Goal: Task Accomplishment & Management: Use online tool/utility

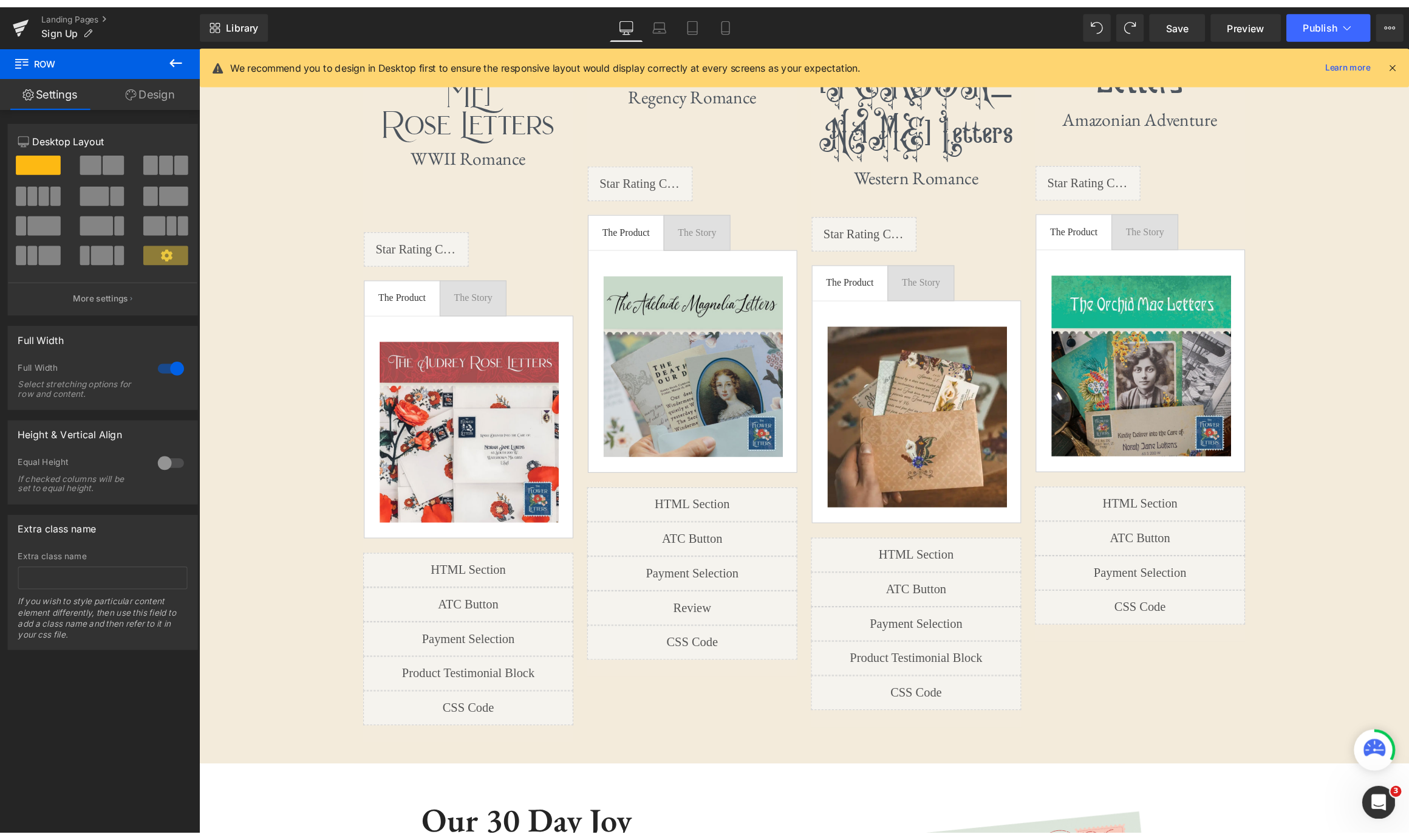
scroll to position [768, 0]
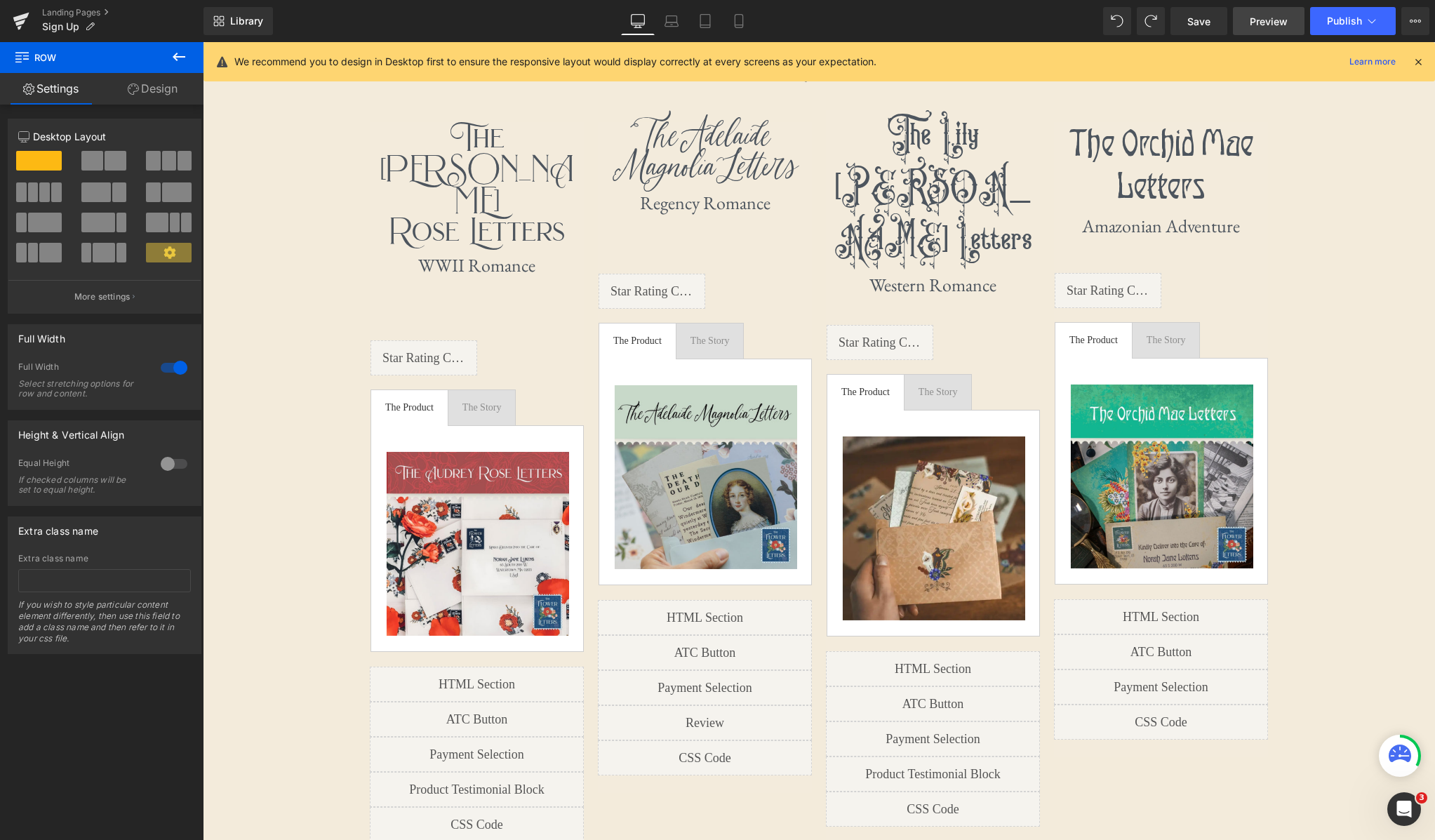
click at [1258, 32] on link "Preview" at bounding box center [1268, 21] width 71 height 28
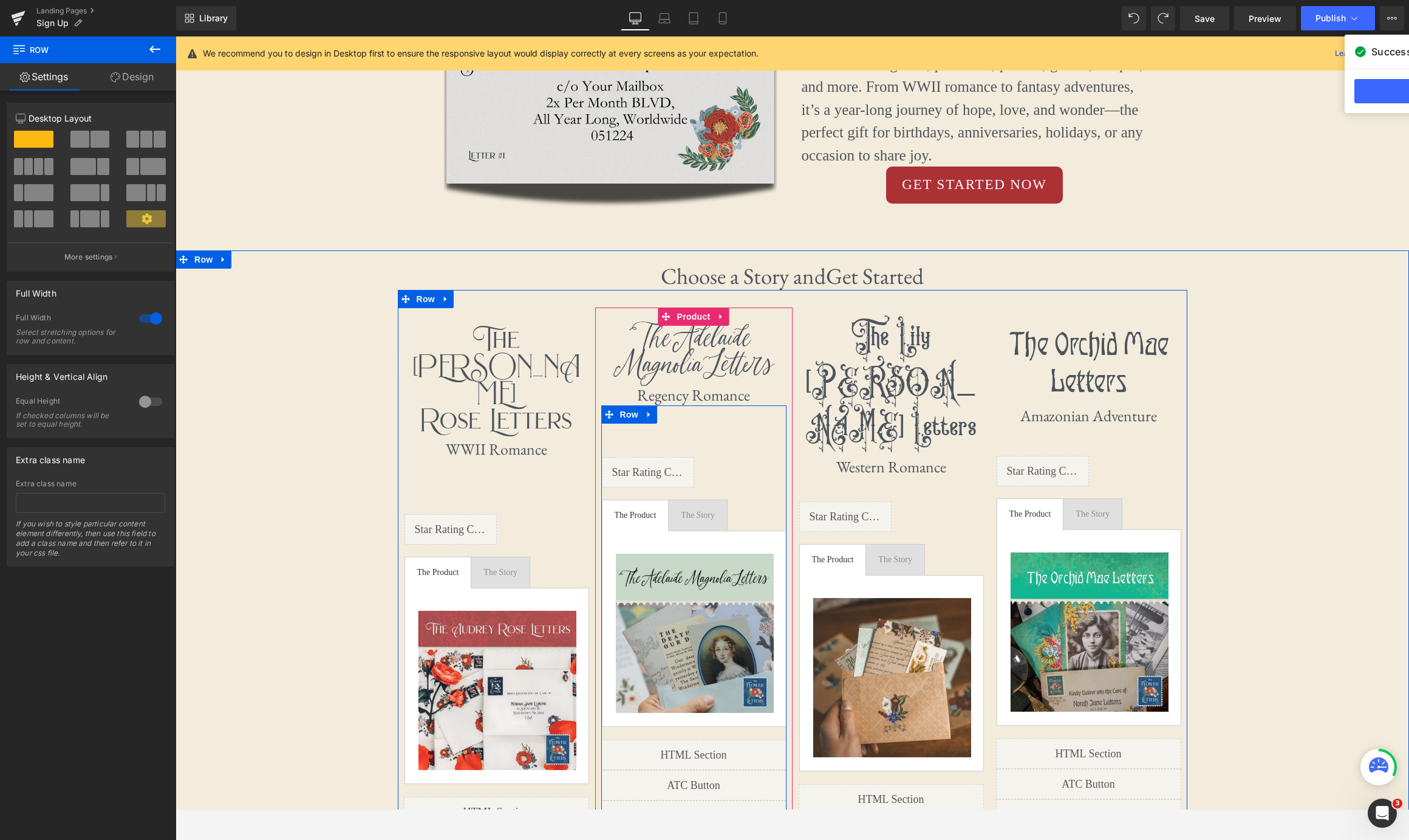
scroll to position [576, 0]
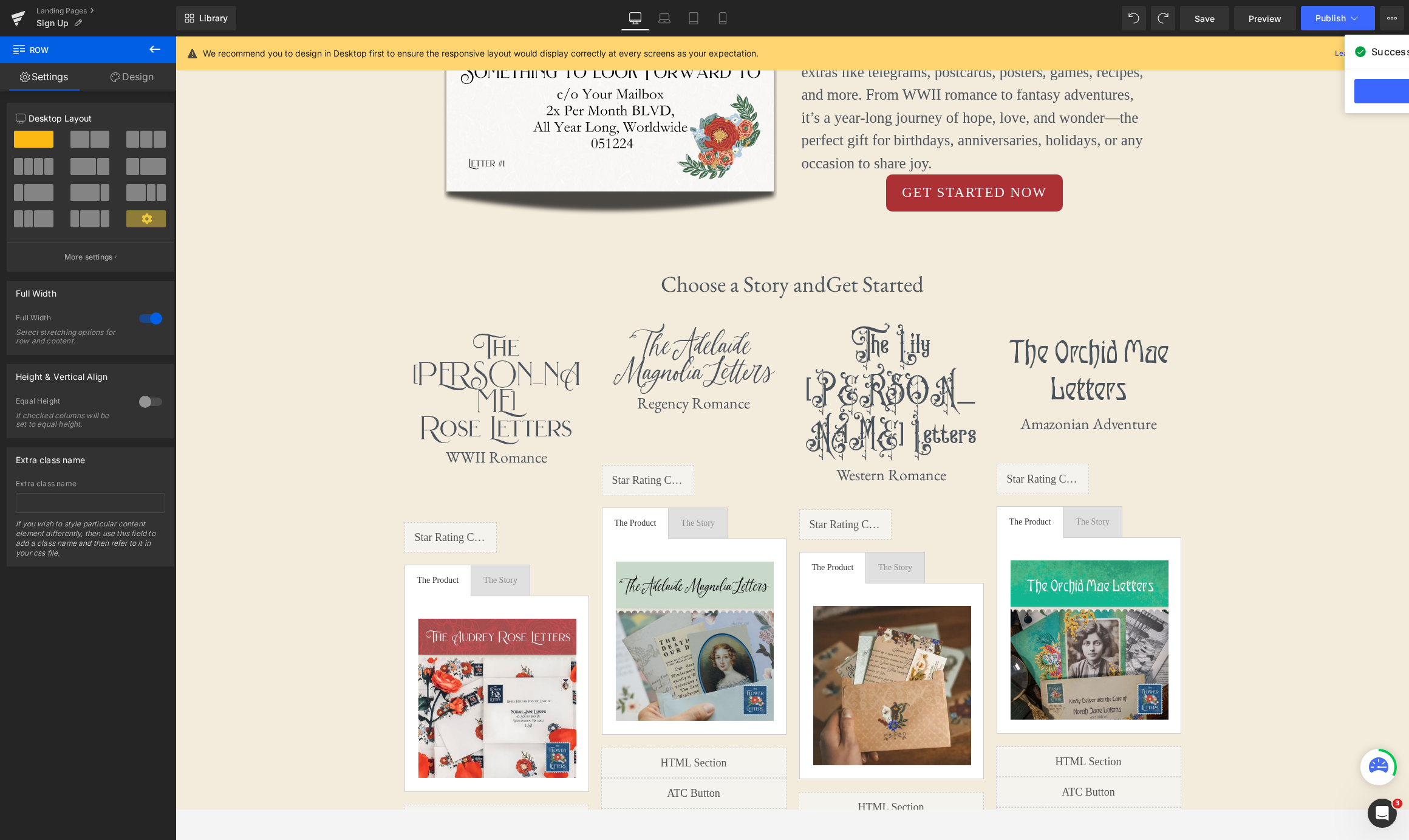
click at [148, 46] on icon at bounding box center [155, 49] width 14 height 14
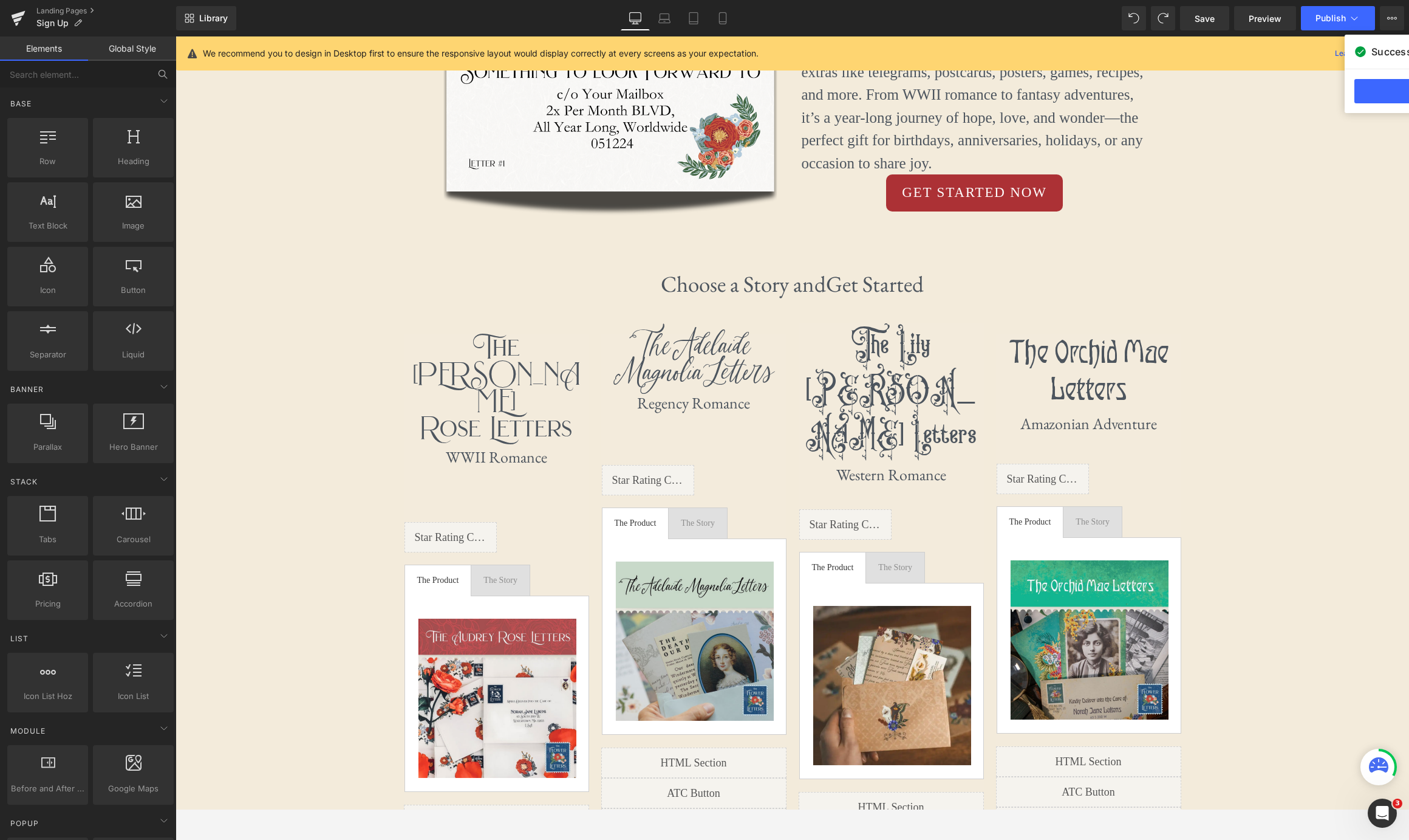
click at [165, 72] on icon at bounding box center [162, 73] width 6 height 6
click at [128, 73] on input "text" at bounding box center [75, 74] width 150 height 27
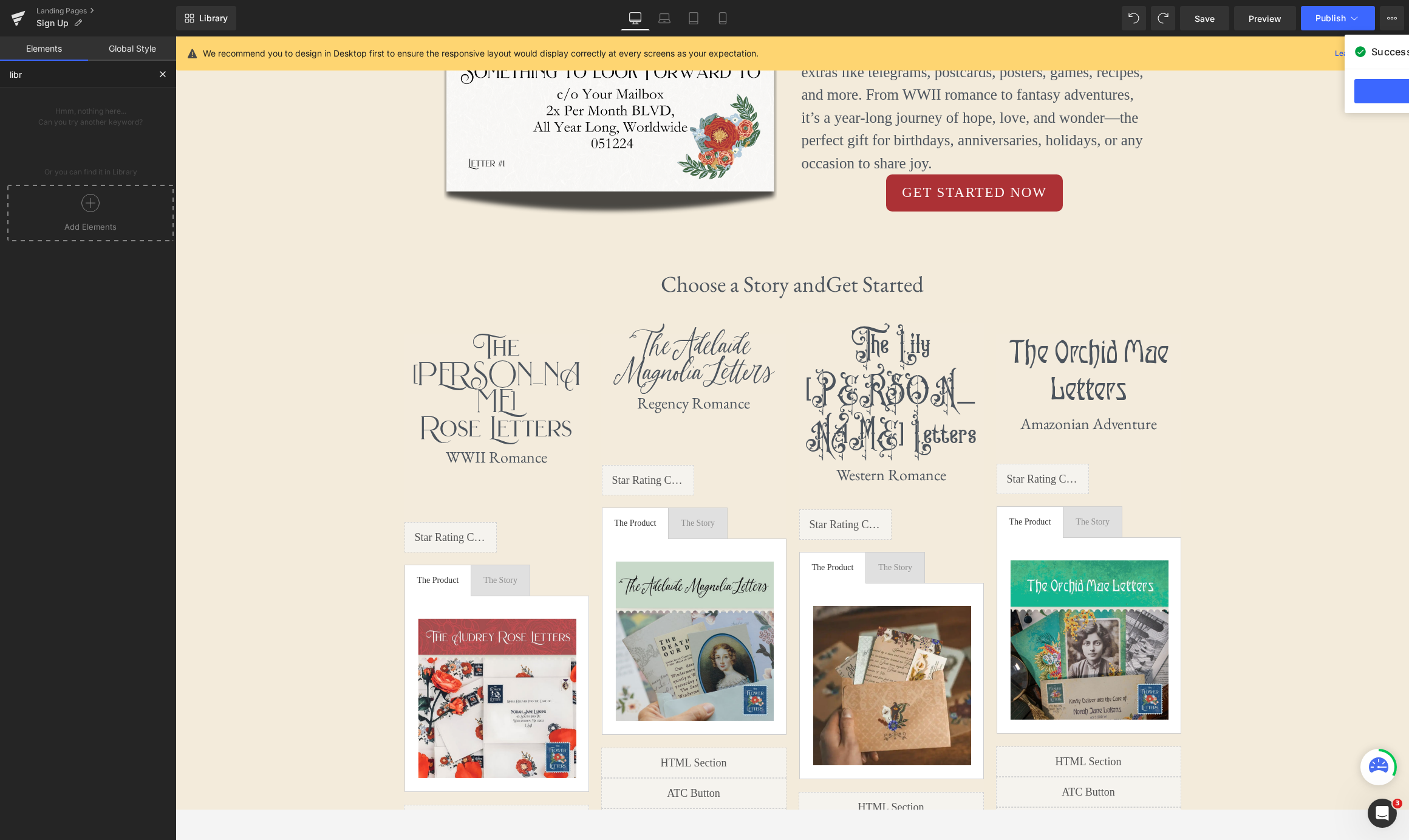
click at [91, 200] on icon at bounding box center [90, 203] width 18 height 18
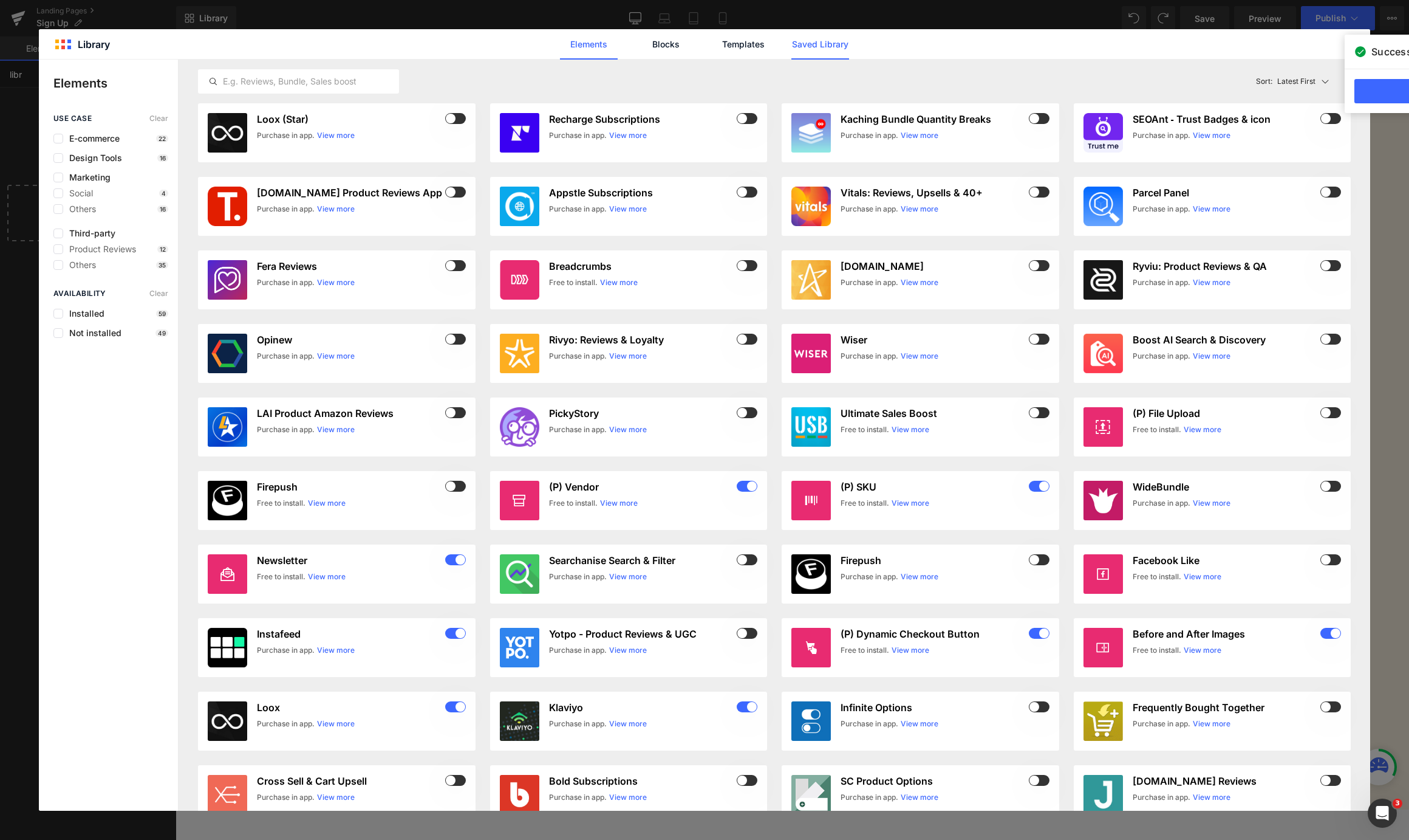
type input "libr"
click at [834, 47] on link "Saved Library" at bounding box center [821, 44] width 58 height 31
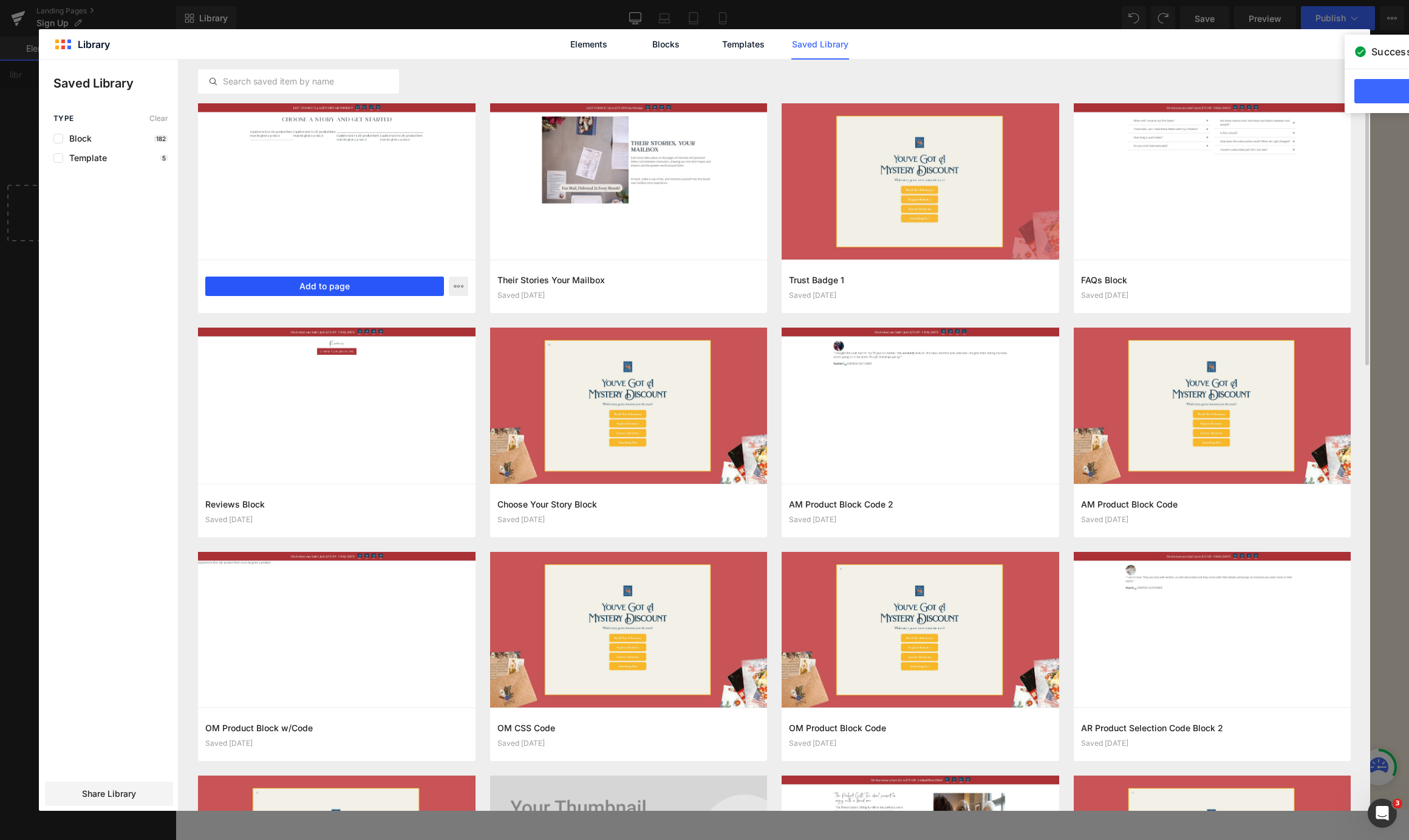
click at [339, 290] on button "Add to page" at bounding box center [324, 286] width 239 height 19
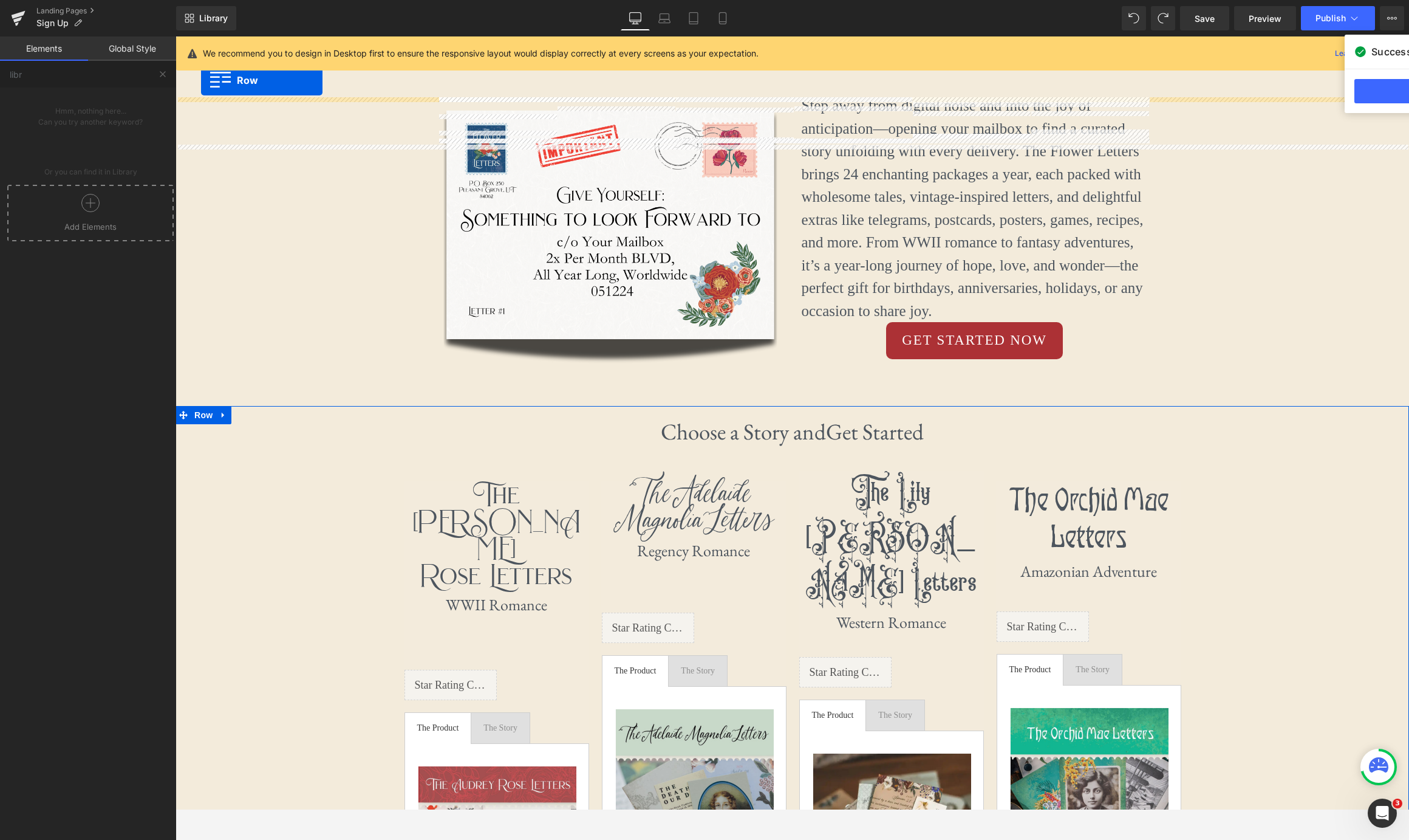
scroll to position [271, 0]
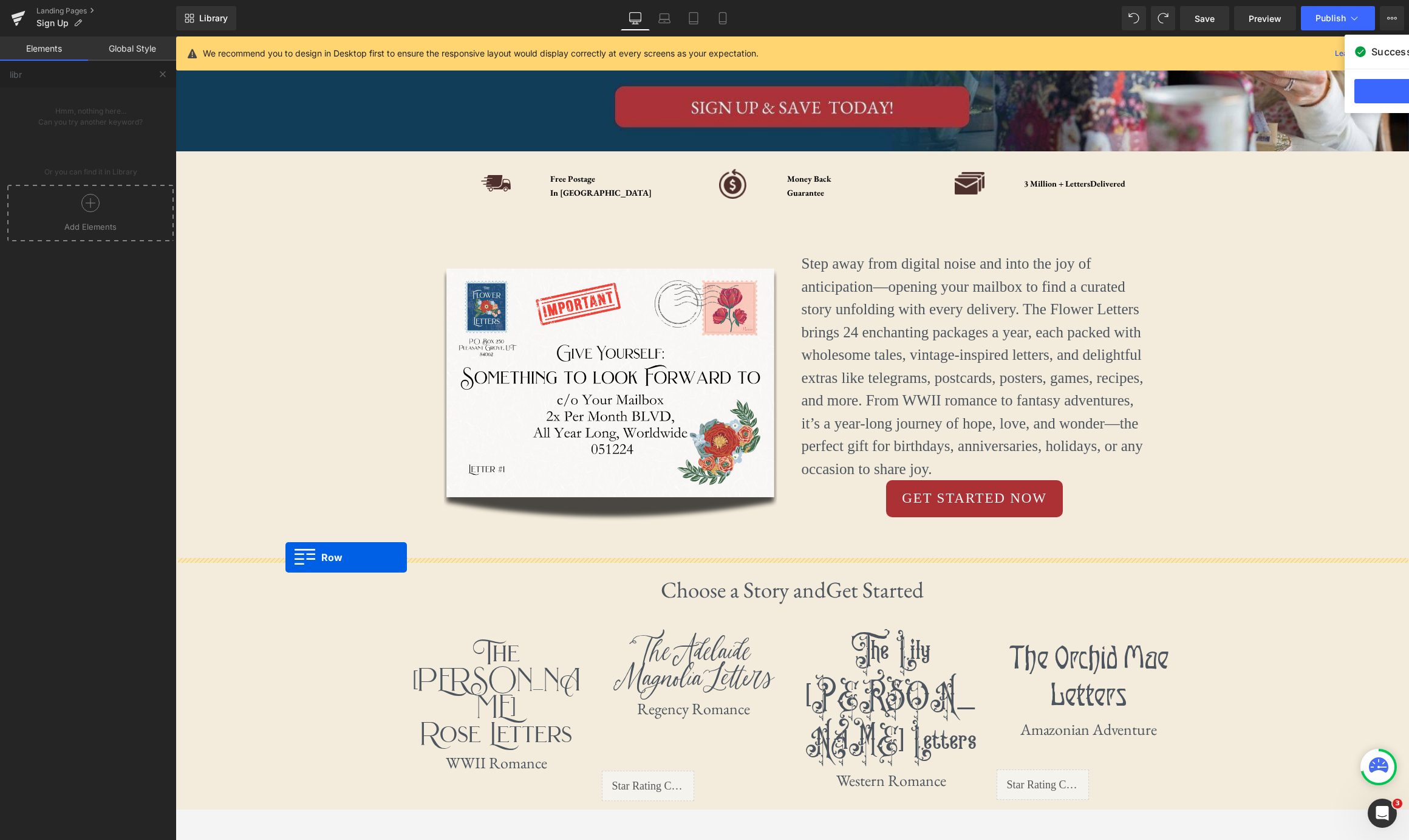
drag, startPoint x: 182, startPoint y: 177, endPoint x: 286, endPoint y: 555, distance: 392.0
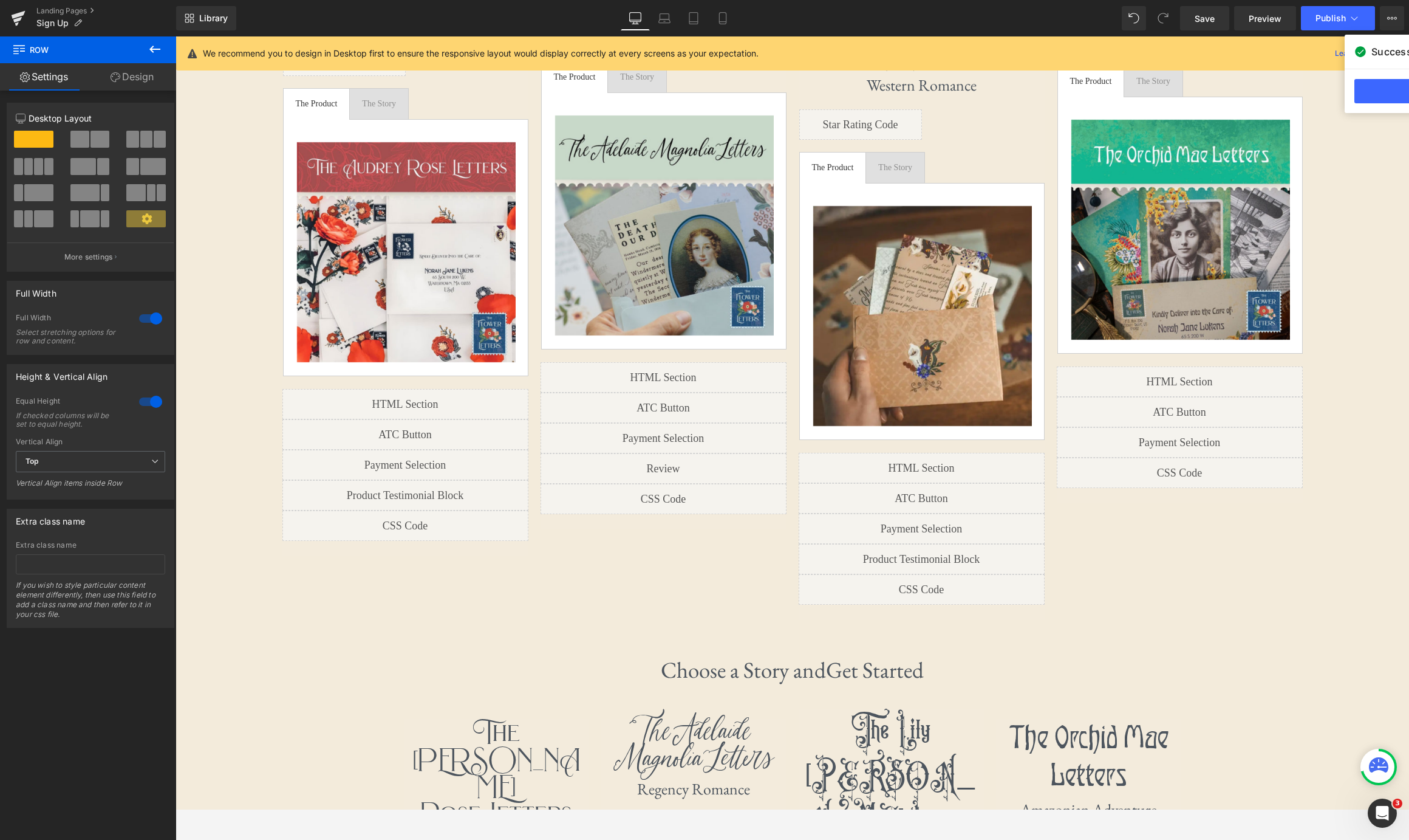
scroll to position [1043, 0]
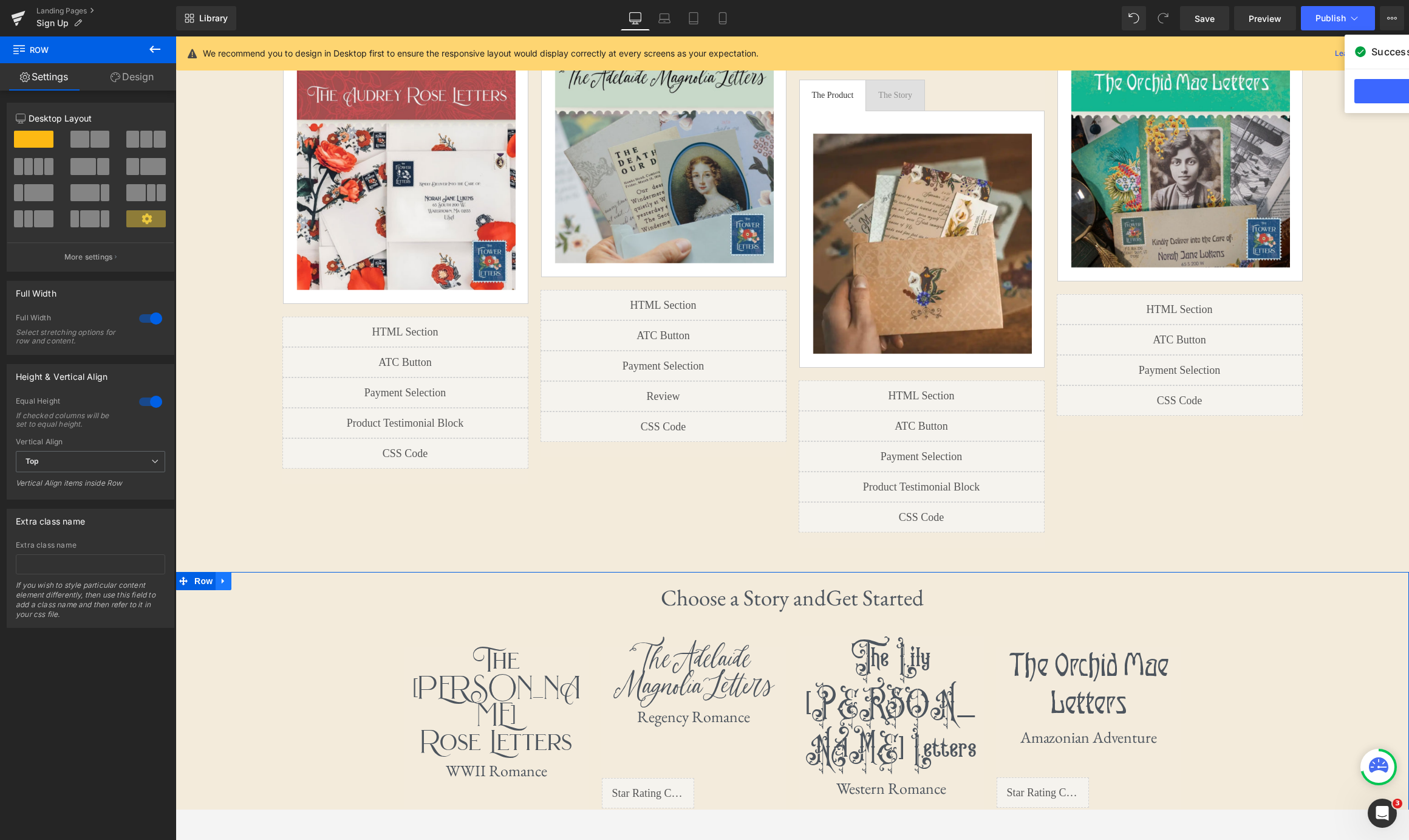
click at [231, 572] on link at bounding box center [223, 580] width 16 height 18
click at [254, 576] on icon at bounding box center [255, 580] width 9 height 9
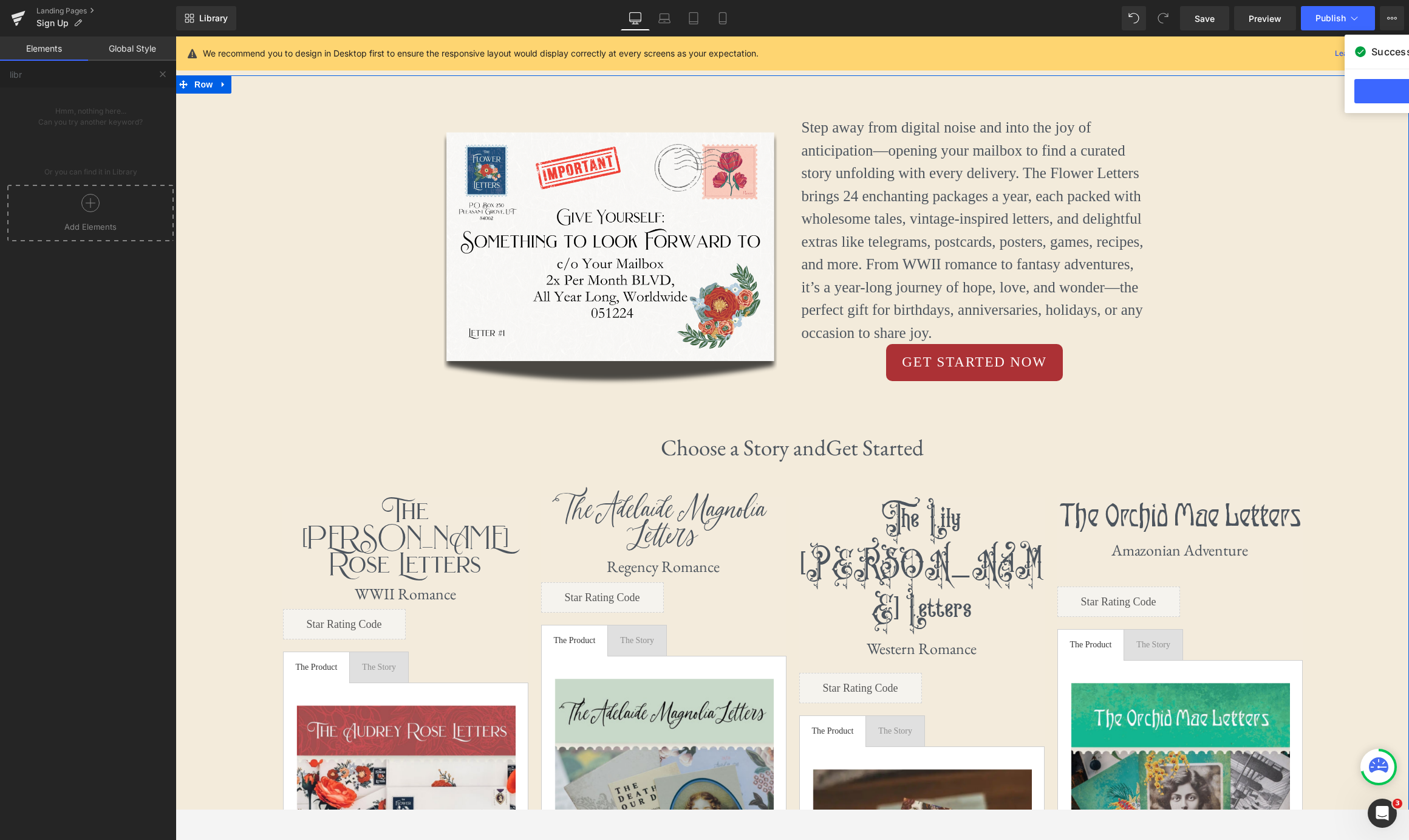
scroll to position [405, 0]
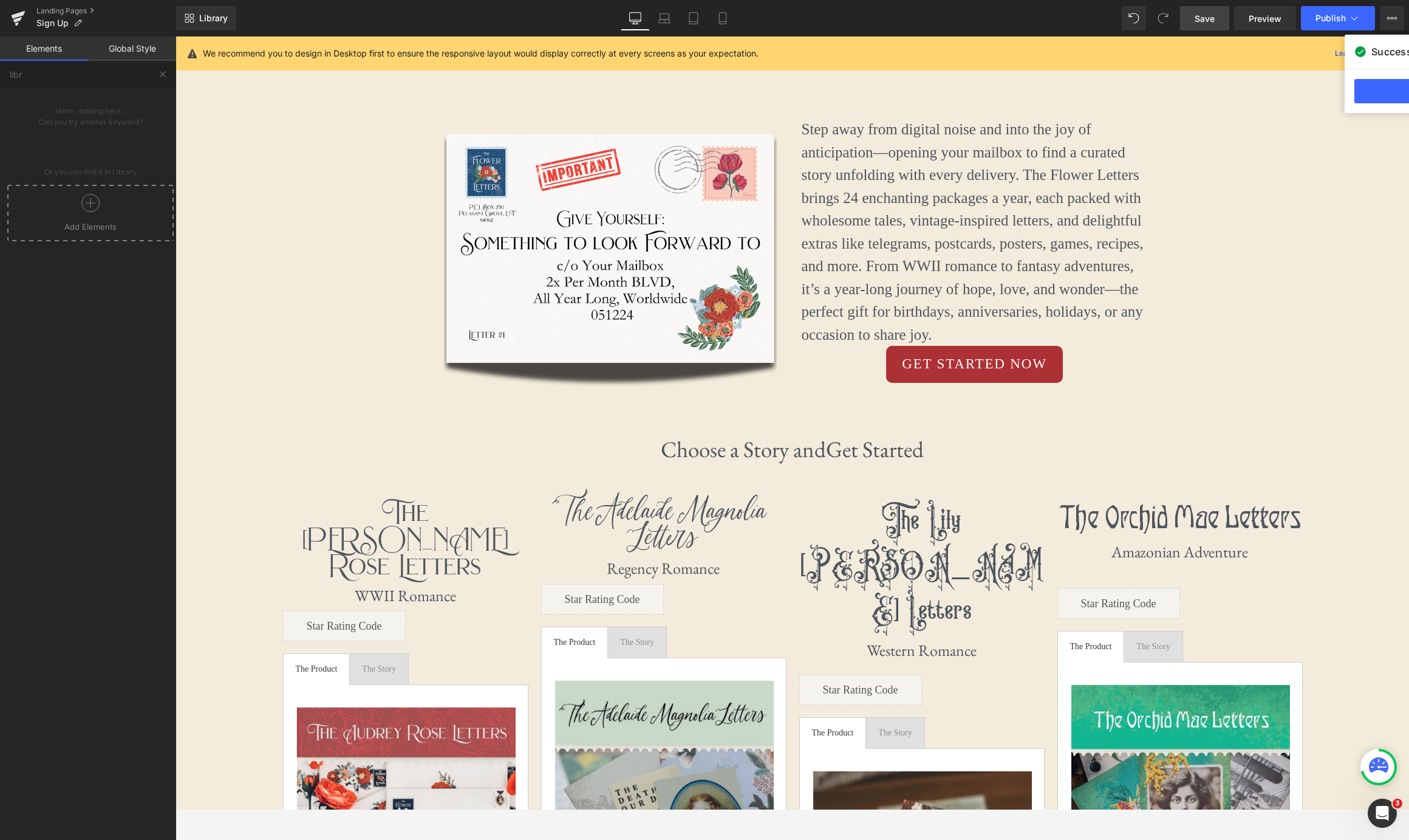
drag, startPoint x: 1194, startPoint y: 27, endPoint x: 1028, endPoint y: 78, distance: 173.7
click at [1101, 27] on link "Save" at bounding box center [1205, 18] width 49 height 24
click at [1101, 21] on span "Preview" at bounding box center [1265, 18] width 33 height 13
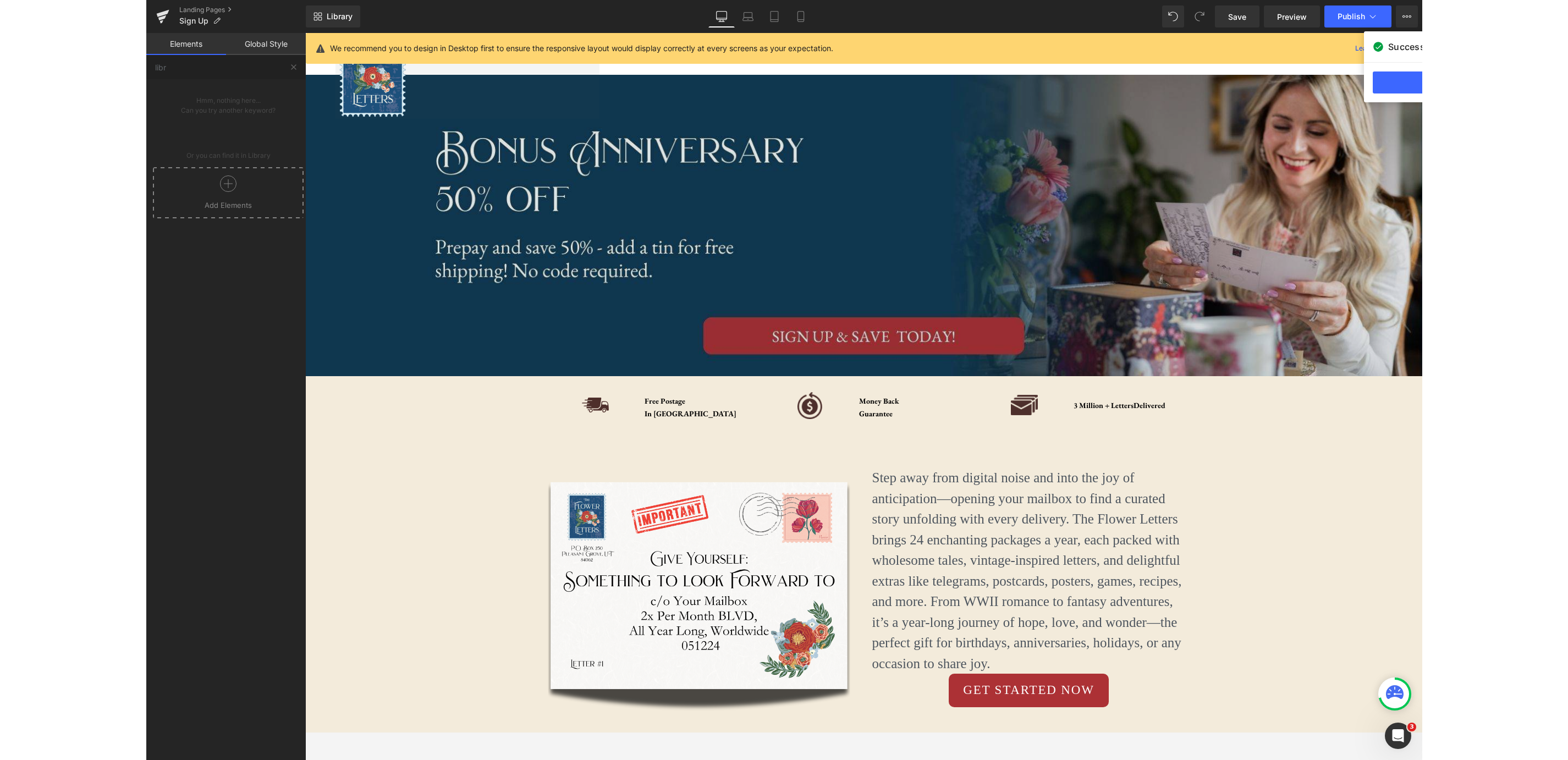
scroll to position [0, 0]
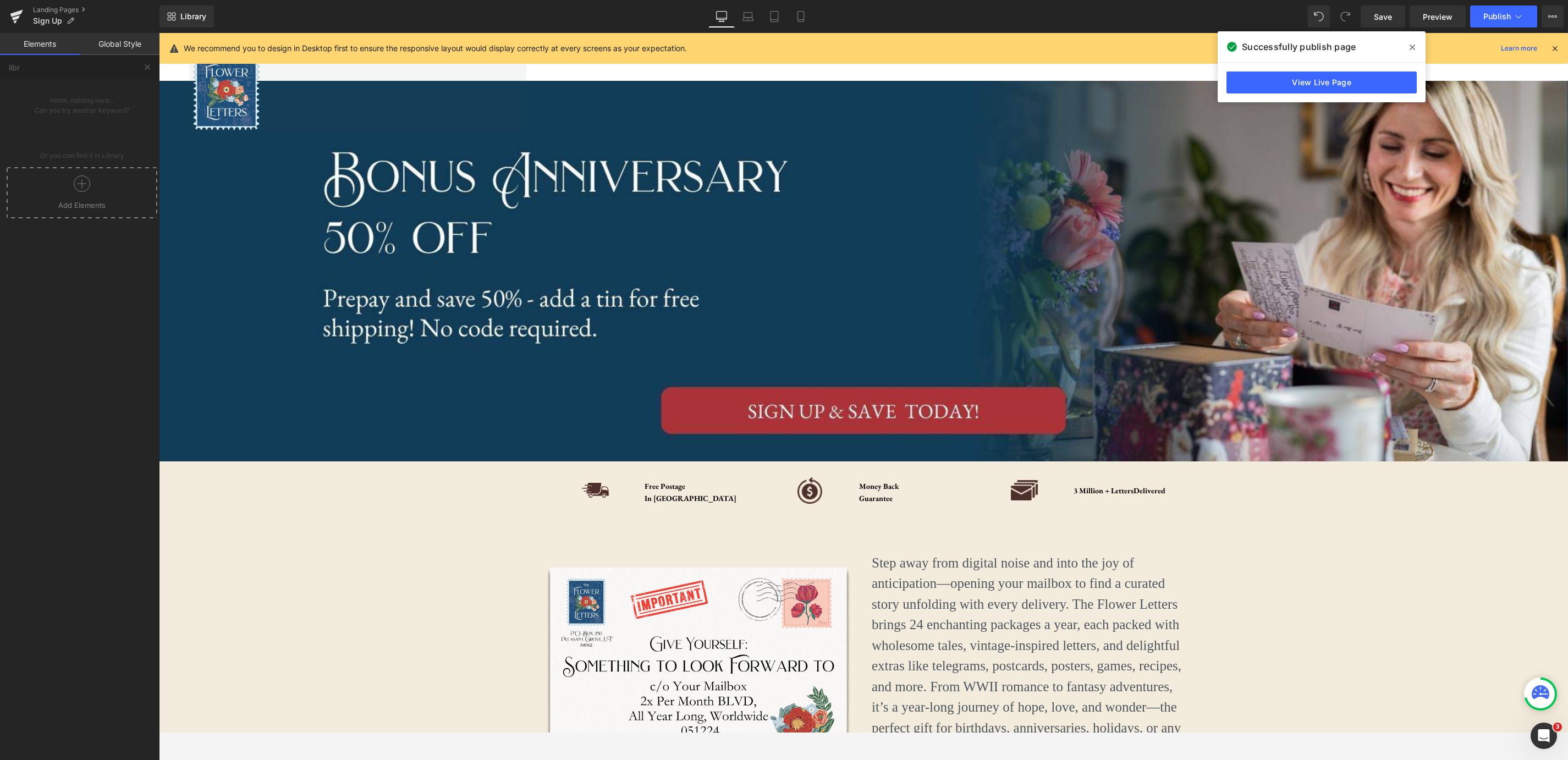
click at [997, 44] on icon at bounding box center [1412, 47] width 6 height 9
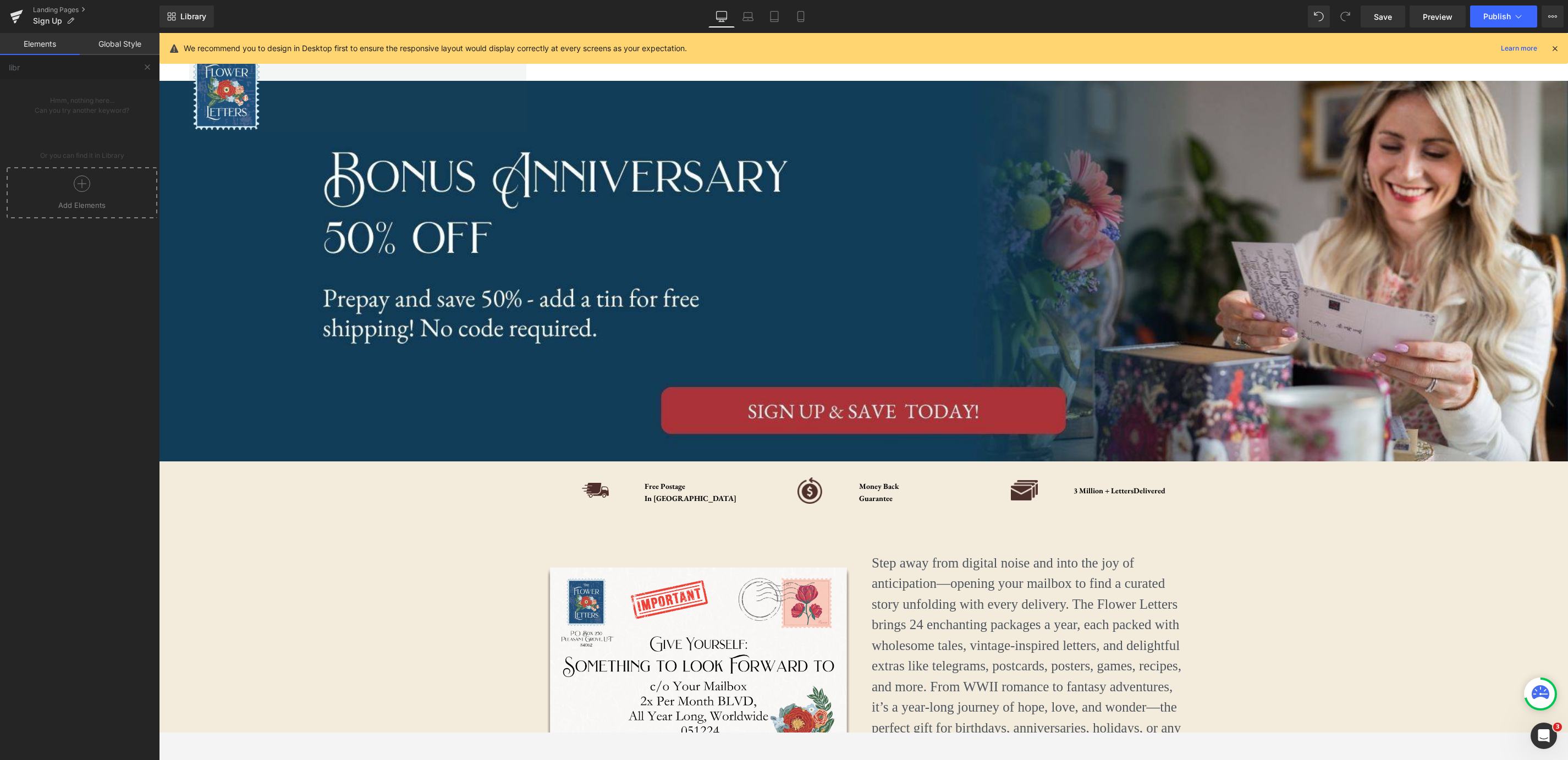
click at [82, 189] on icon at bounding box center [81, 183] width 17 height 17
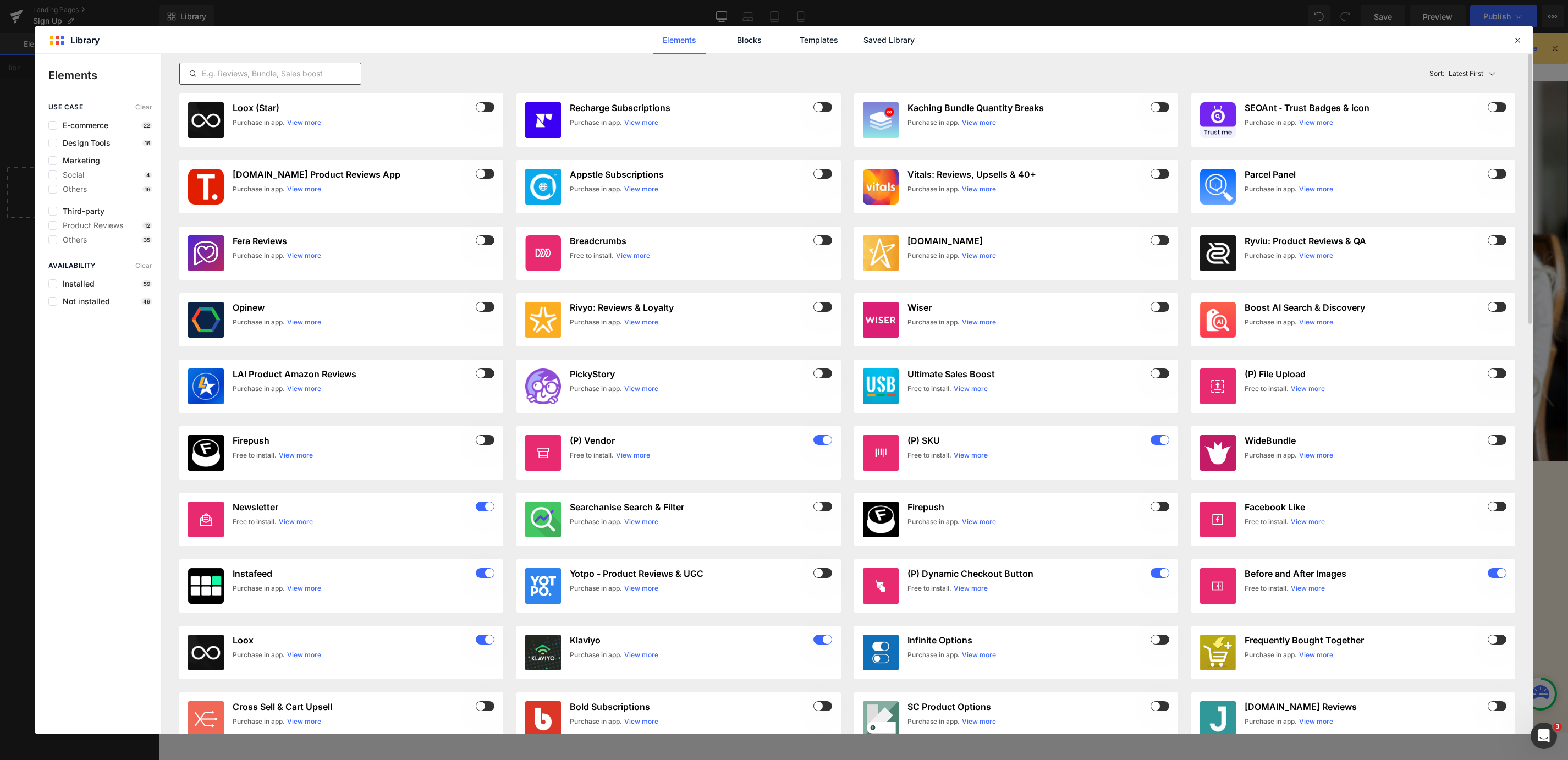
click at [318, 76] on input "text" at bounding box center [270, 73] width 181 height 13
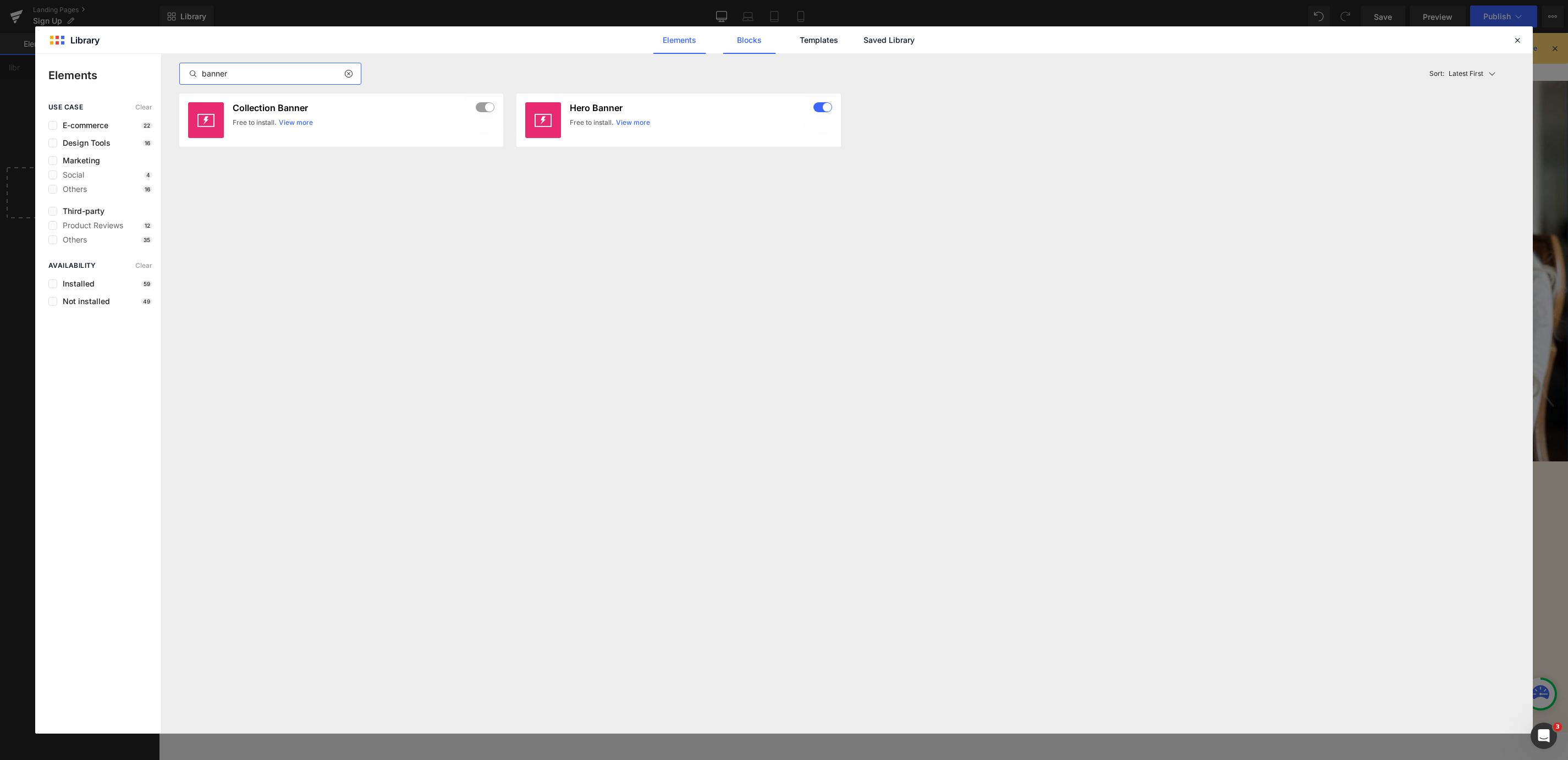
type input "banner"
click at [863, 43] on link "Blocks" at bounding box center [889, 40] width 52 height 28
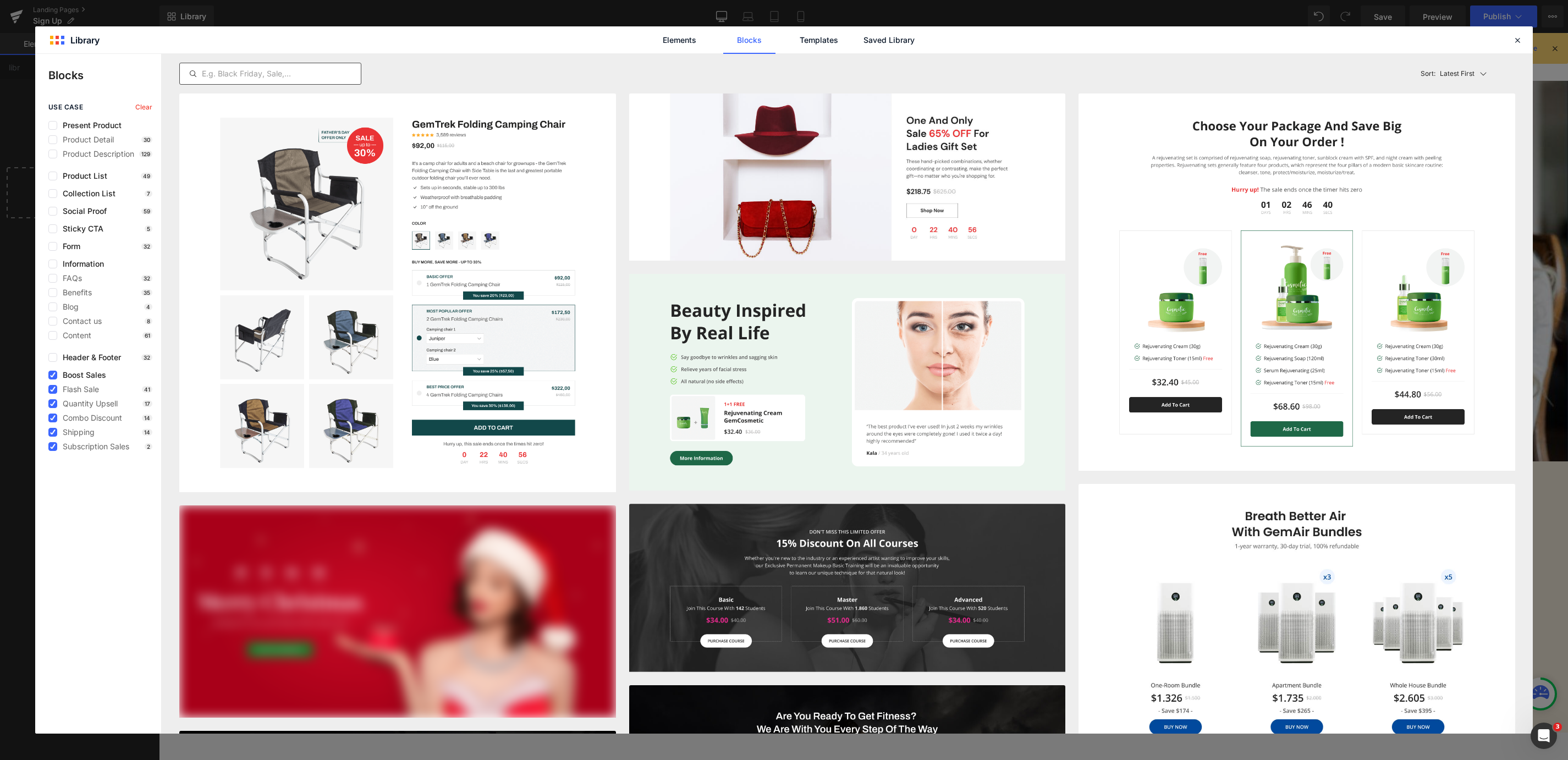
click at [274, 68] on input "text" at bounding box center [270, 73] width 181 height 13
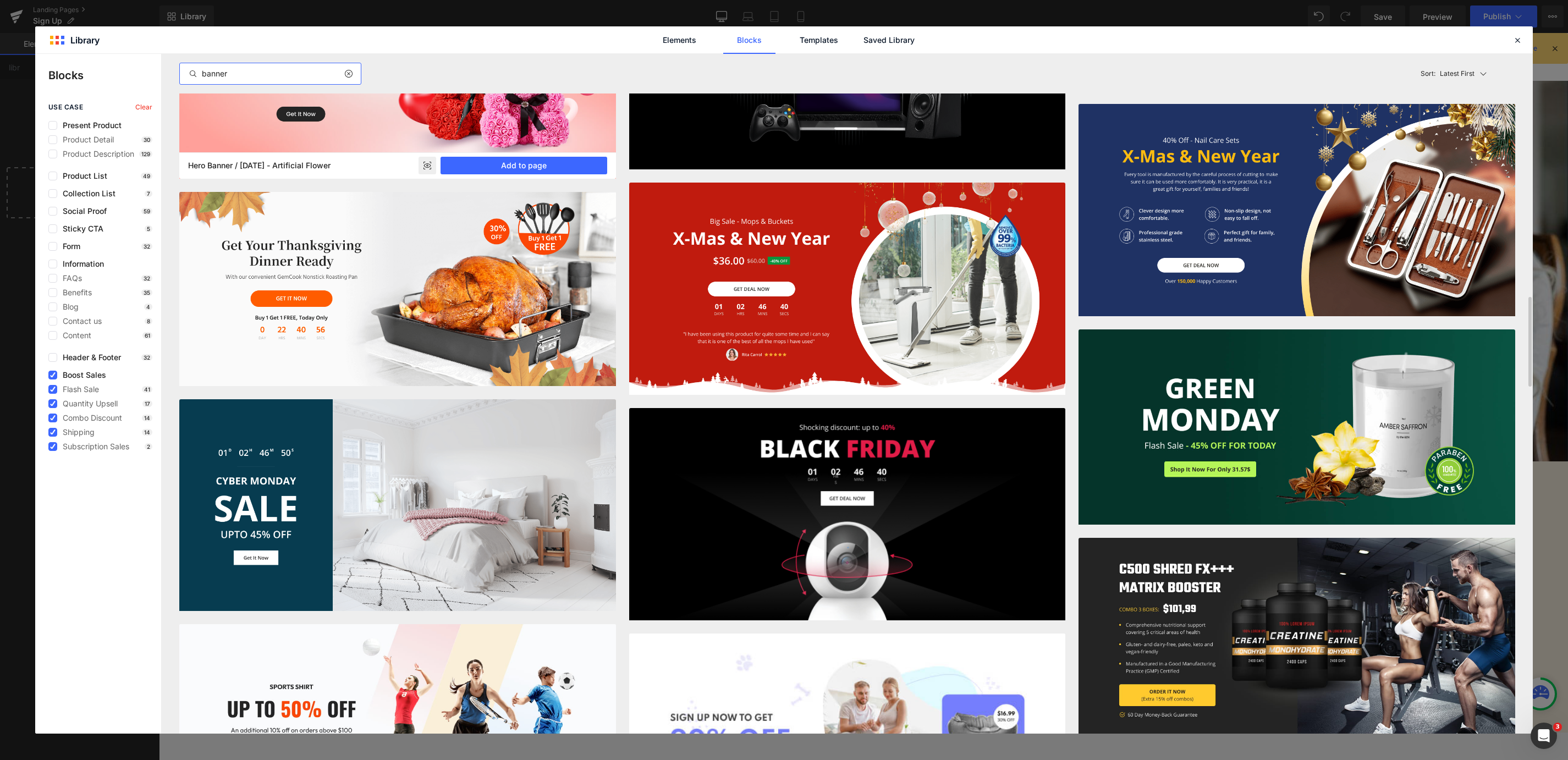
scroll to position [1908, 0]
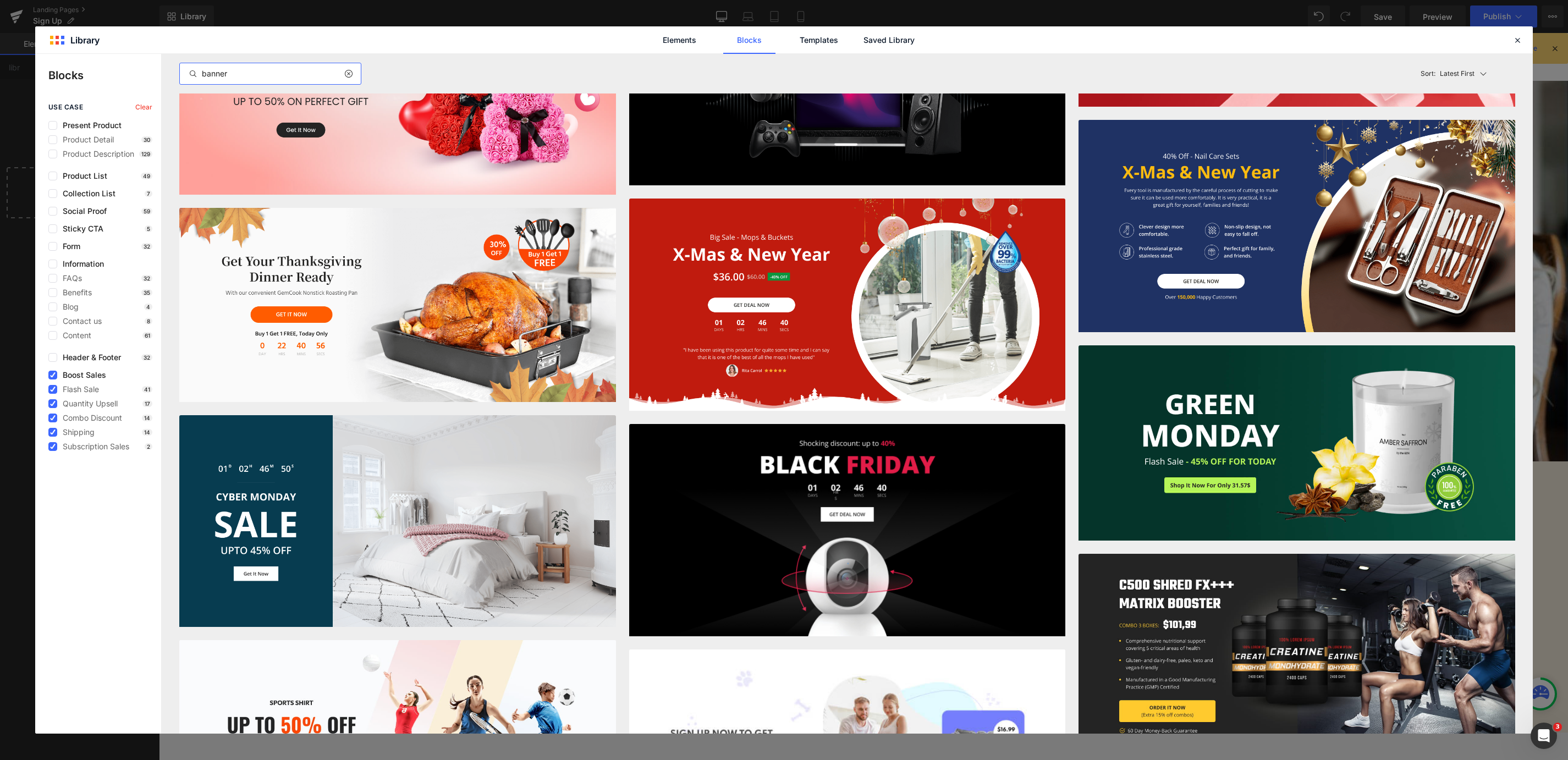
type input "banner"
